Goal: Find specific page/section: Find specific page/section

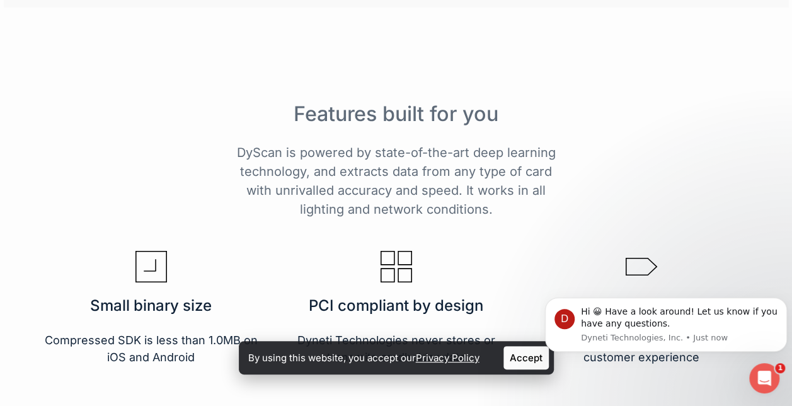
scroll to position [1981, 0]
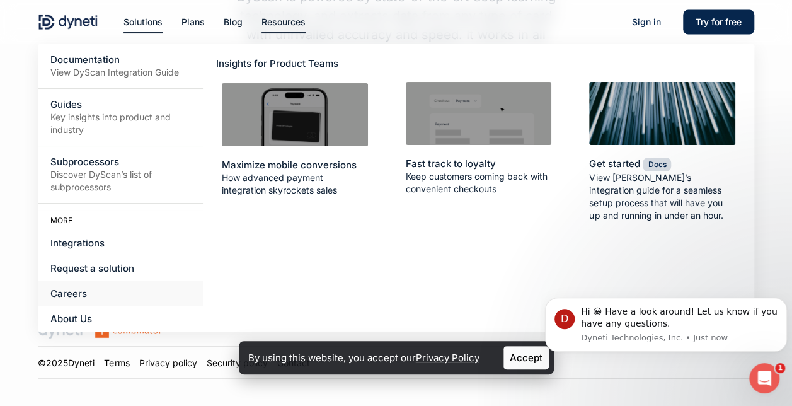
click at [64, 294] on span "Careers" at bounding box center [68, 293] width 37 height 12
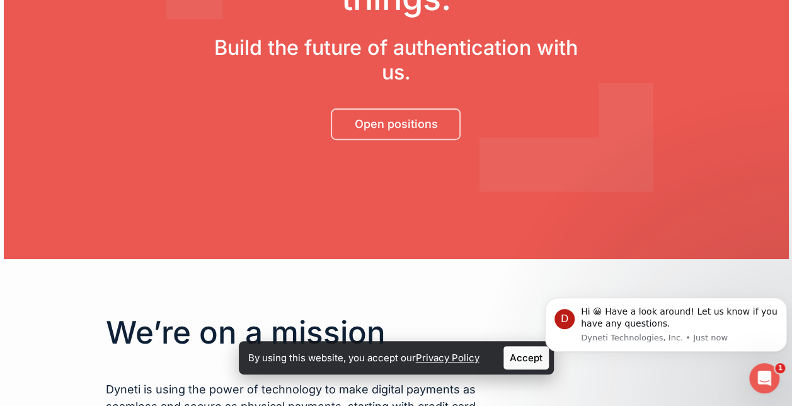
scroll to position [189, 0]
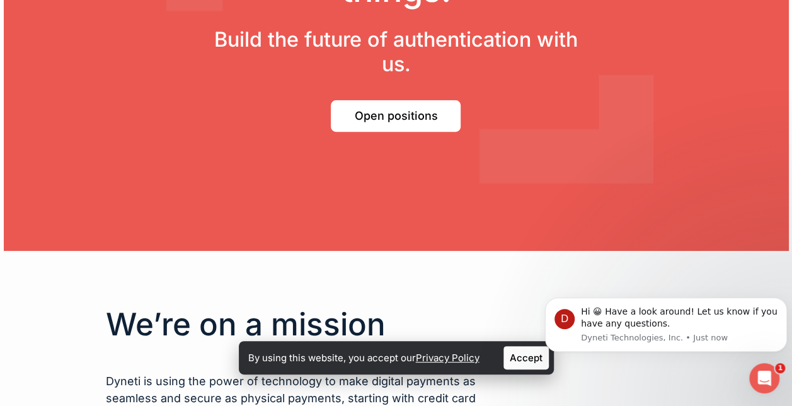
click at [364, 112] on span "Open positions" at bounding box center [395, 116] width 83 height 13
